Goal: Information Seeking & Learning: Learn about a topic

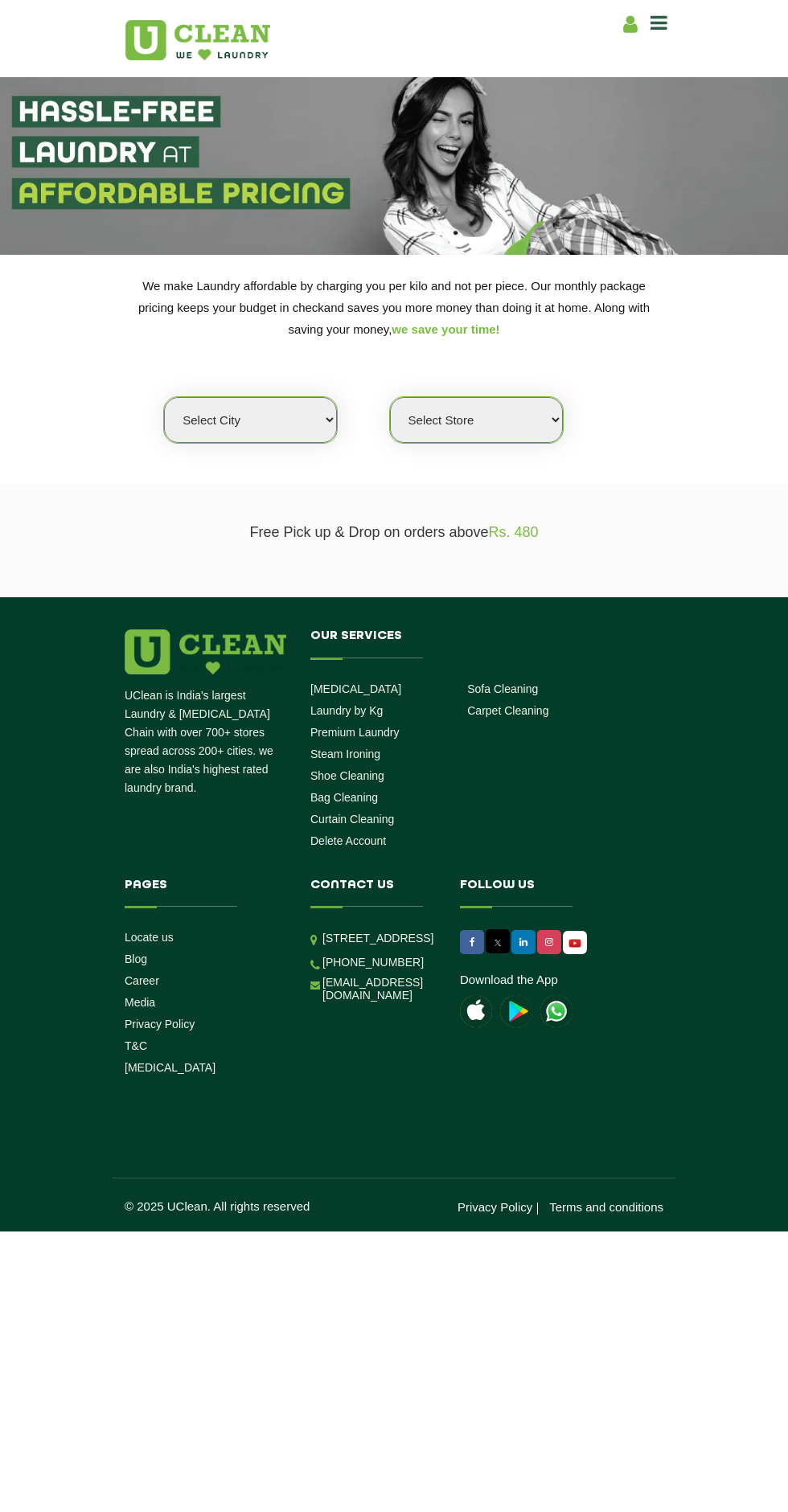
click at [274, 435] on select "Select city [GEOGRAPHIC_DATA] [GEOGRAPHIC_DATA] [GEOGRAPHIC_DATA] [GEOGRAPHIC_D…" at bounding box center [250, 420] width 173 height 46
select select "26"
click at [164, 397] on select "Select city [GEOGRAPHIC_DATA] [GEOGRAPHIC_DATA] [GEOGRAPHIC_DATA] [GEOGRAPHIC_D…" at bounding box center [250, 420] width 173 height 46
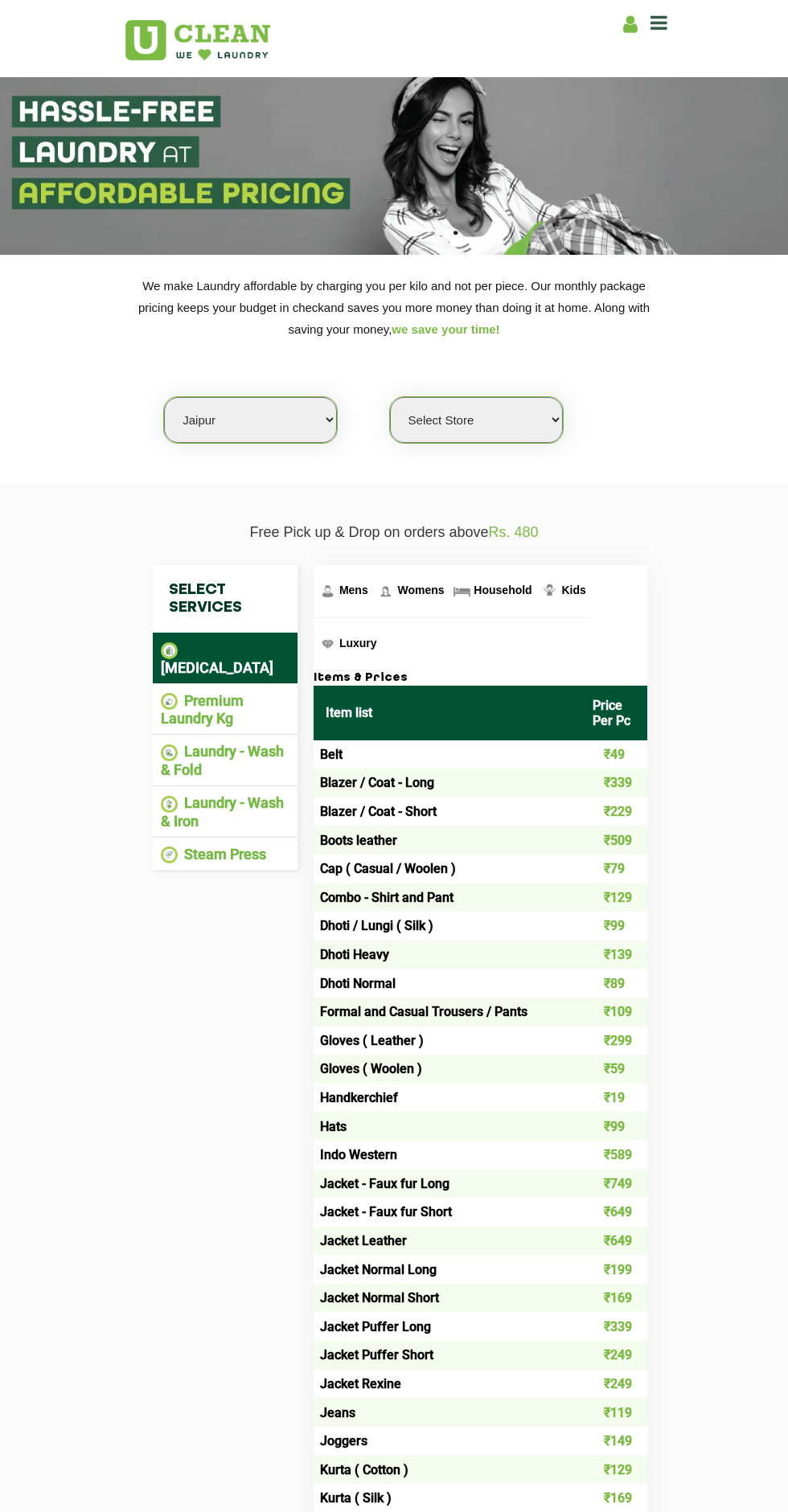
click at [528, 424] on select "Select Store [GEOGRAPHIC_DATA][PERSON_NAME] [GEOGRAPHIC_DATA] [PERSON_NAME][GEO…" at bounding box center [476, 420] width 173 height 46
select select "300"
click at [390, 397] on select "Select Store [GEOGRAPHIC_DATA][PERSON_NAME] [GEOGRAPHIC_DATA] [PERSON_NAME][GEO…" at bounding box center [476, 420] width 173 height 46
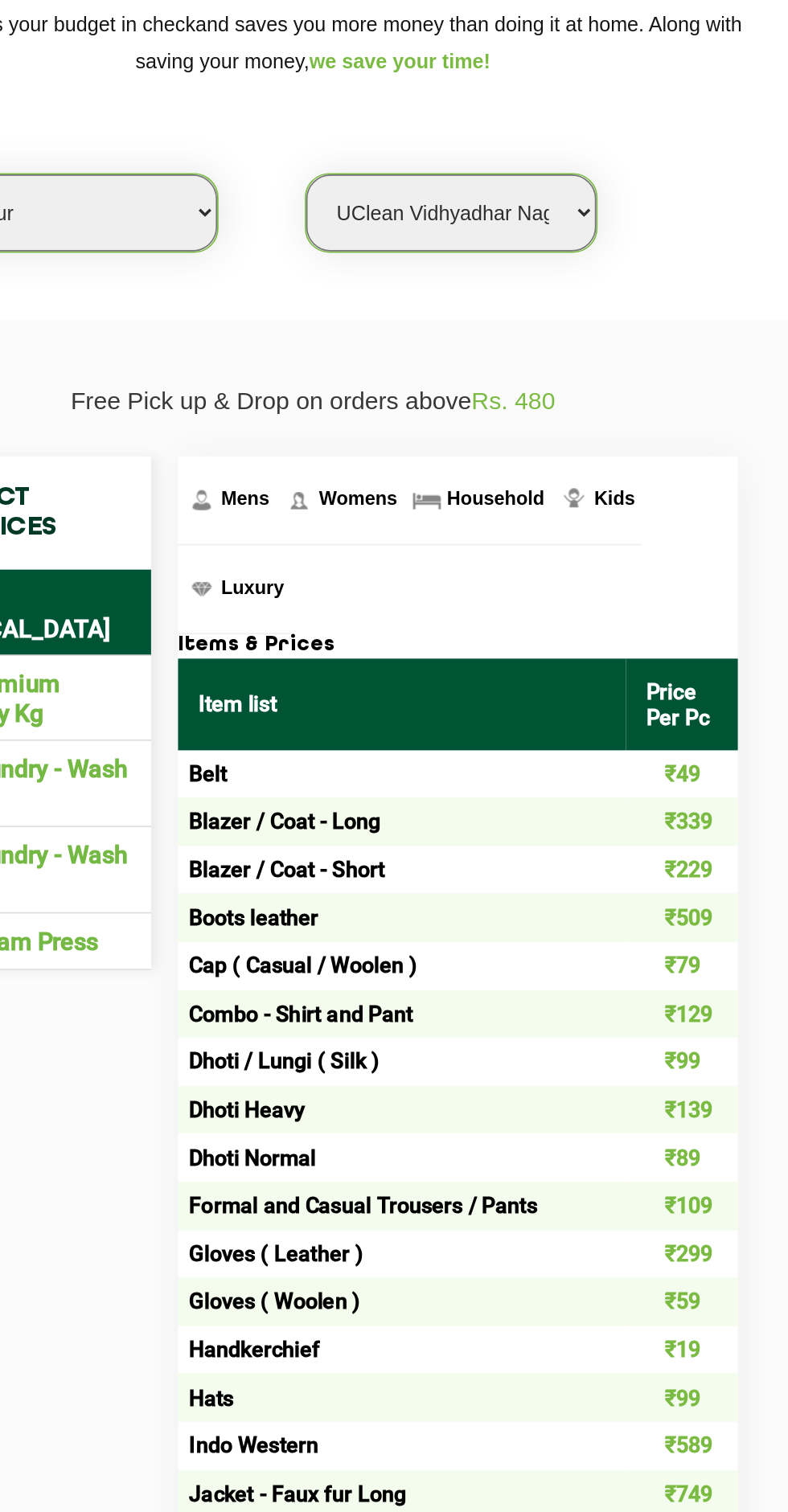
click at [475, 602] on link "Household" at bounding box center [492, 591] width 88 height 53
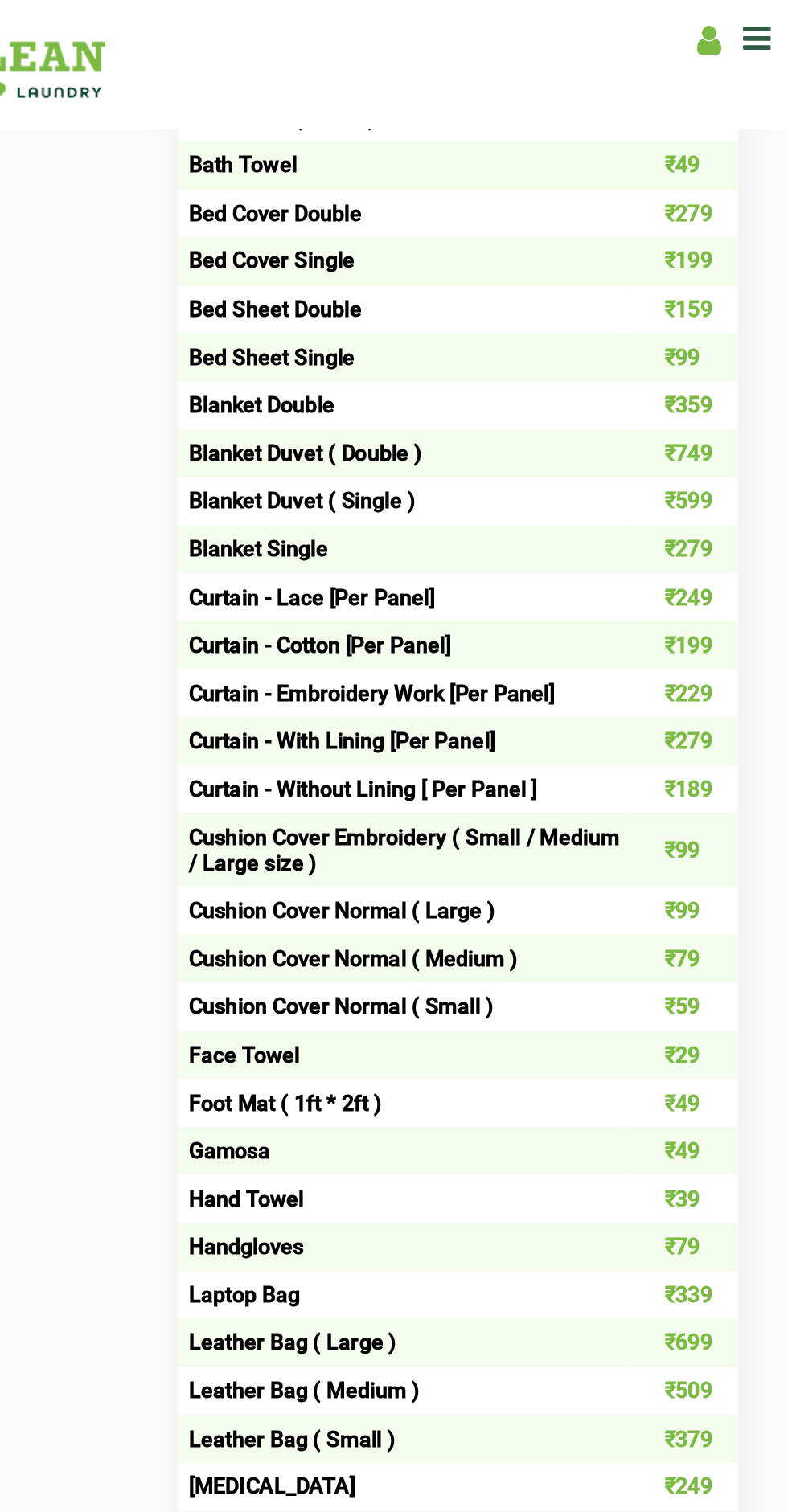
scroll to position [912, 0]
